Goal: Communication & Community: Participate in discussion

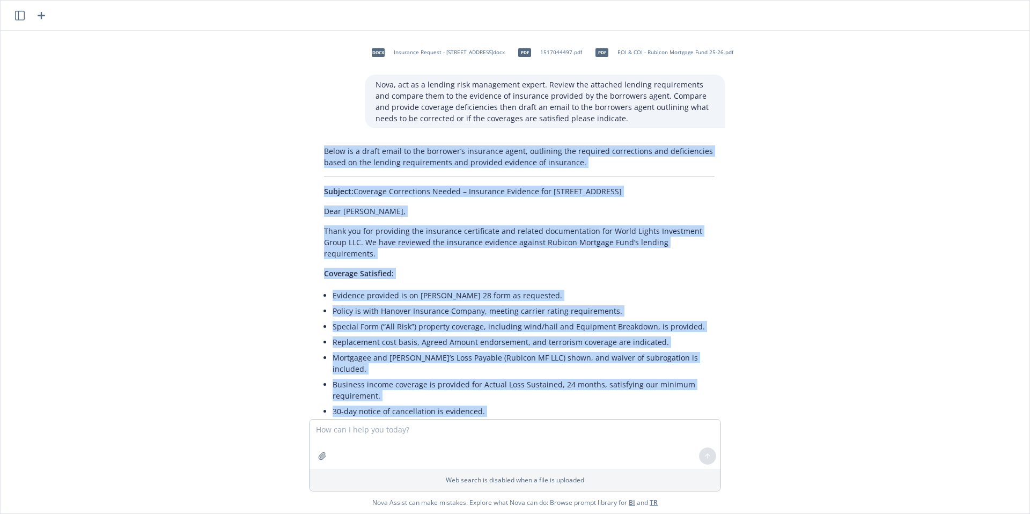
scroll to position [394, 0]
